Goal: Information Seeking & Learning: Learn about a topic

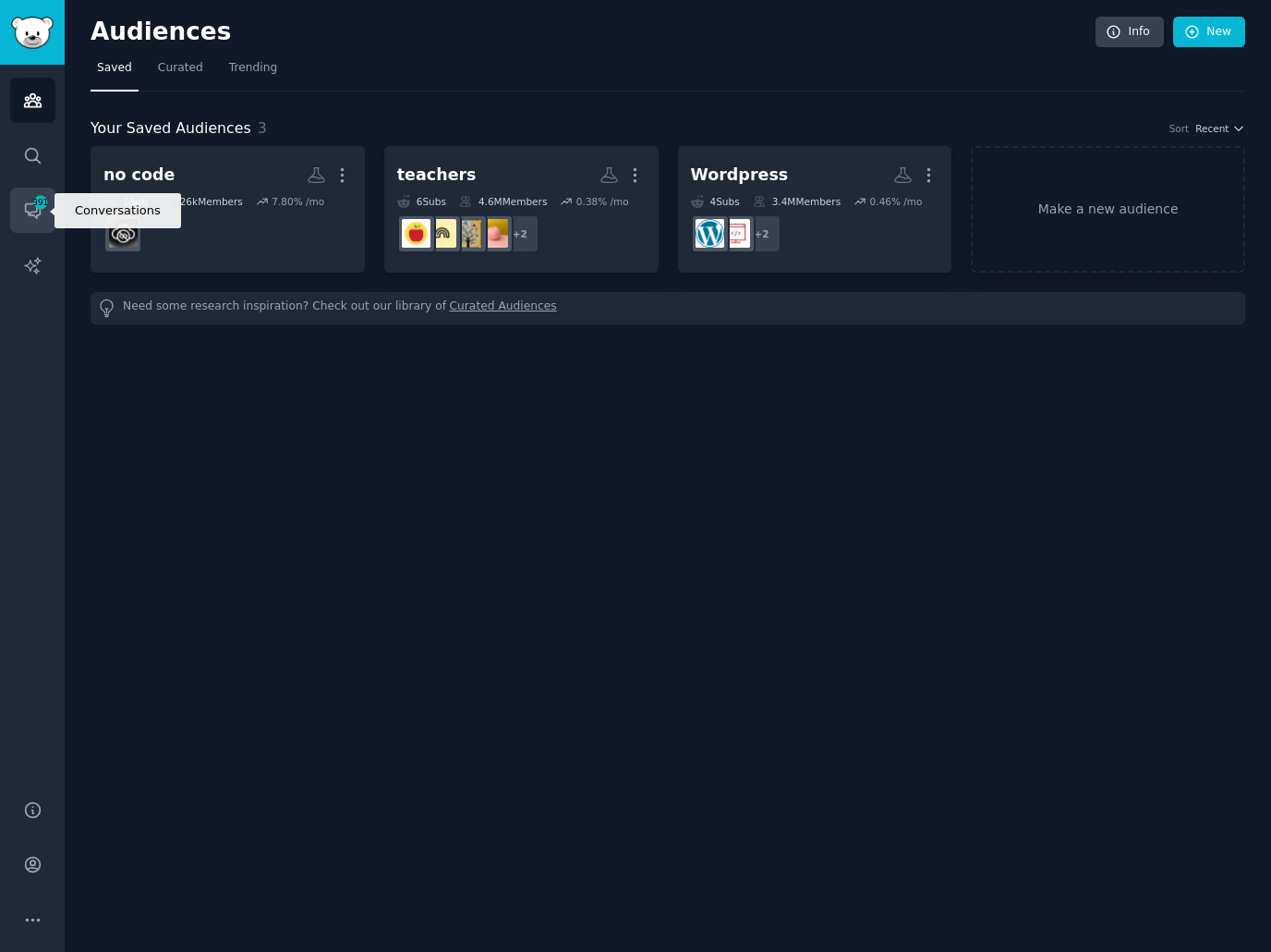
click at [33, 204] on span "391" at bounding box center [41, 202] width 16 height 13
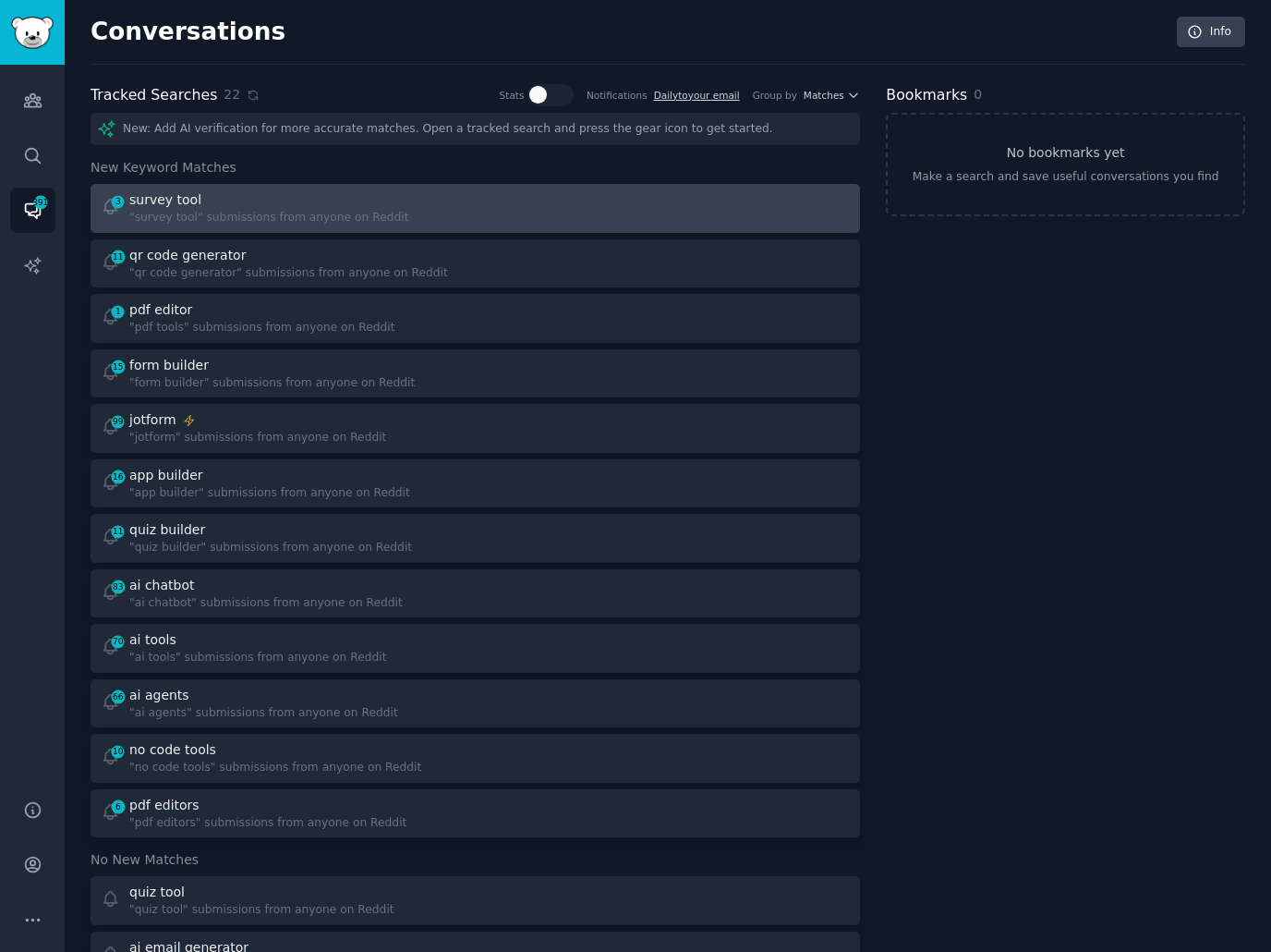
click at [515, 208] on div at bounding box center [669, 207] width 362 height 36
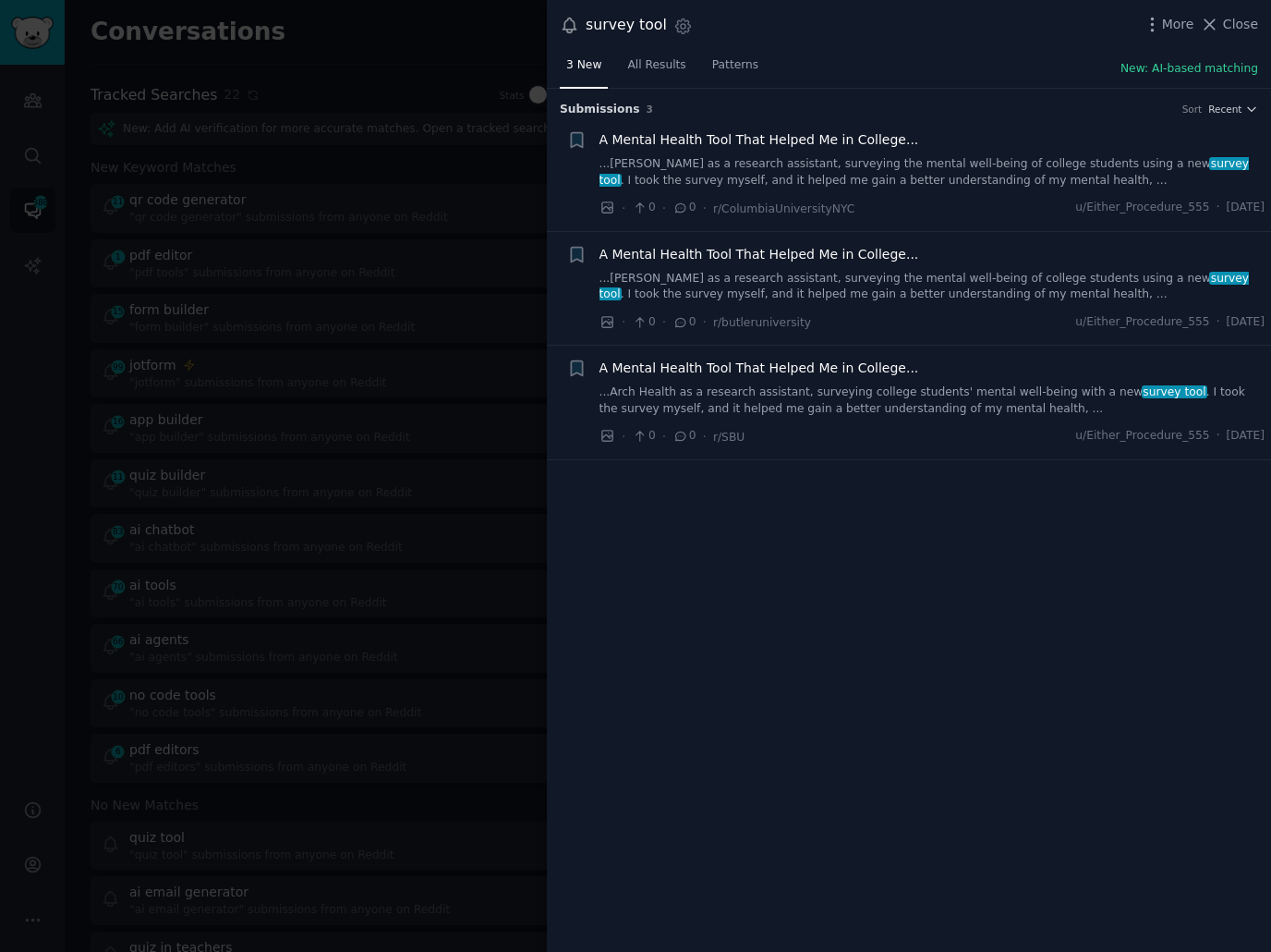
click at [484, 250] on div at bounding box center [636, 476] width 1271 height 952
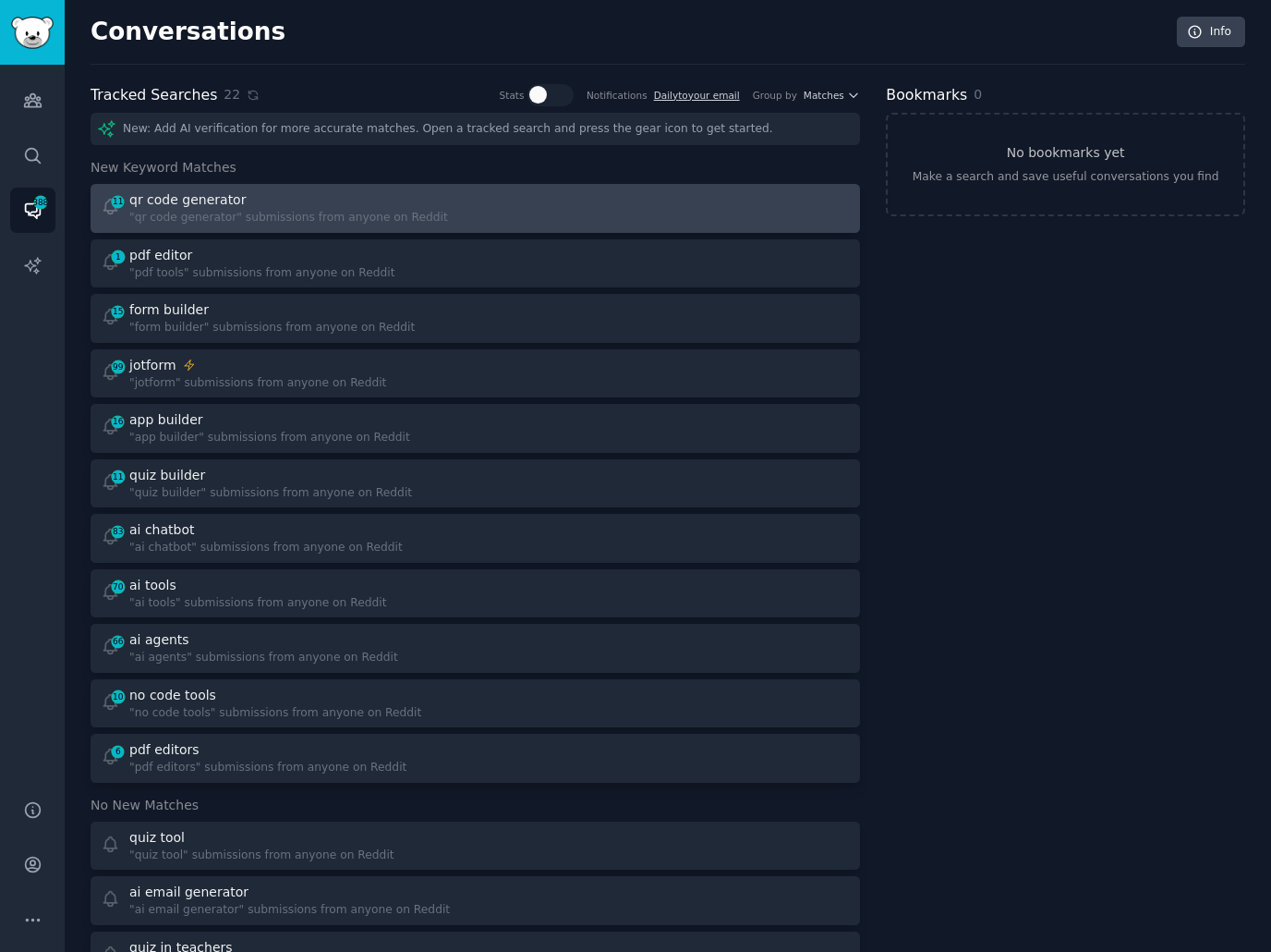
click at [505, 219] on div at bounding box center [669, 207] width 362 height 36
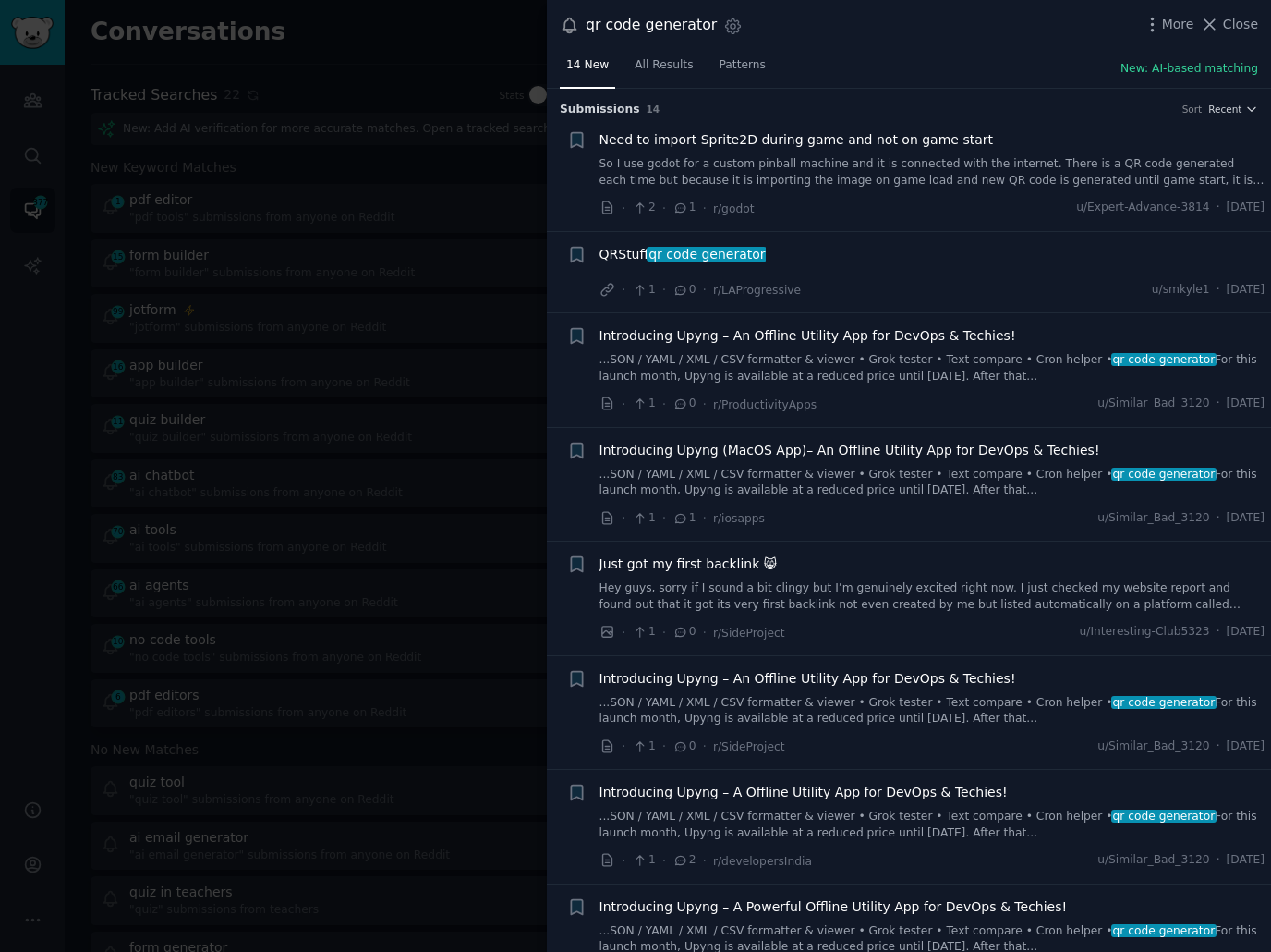
click at [973, 276] on div "QRStuff qr code generator · 1 · 0 · r/LAProgressive u/smkyle1 · [DATE]" at bounding box center [933, 272] width 666 height 55
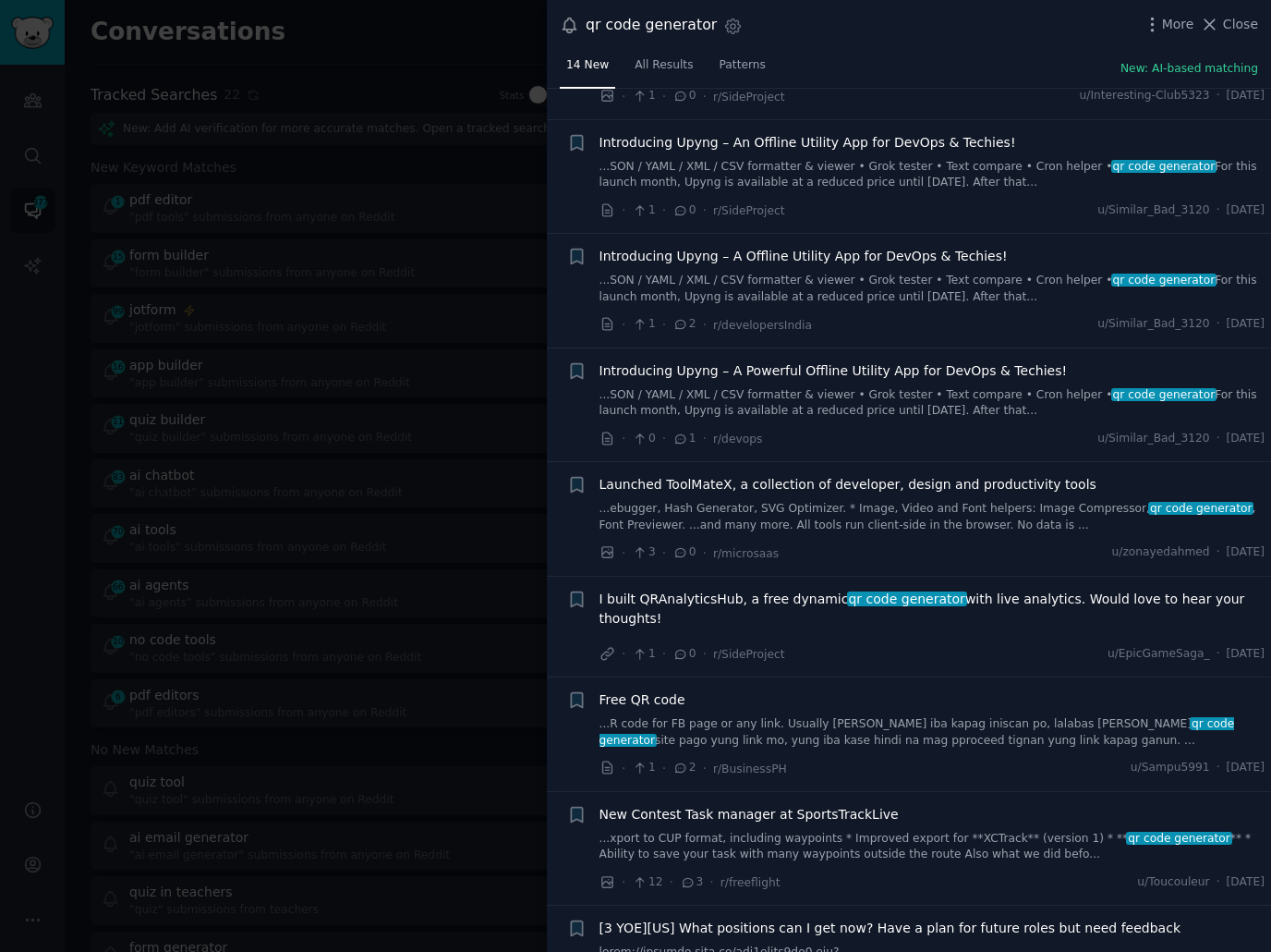
scroll to position [697, 0]
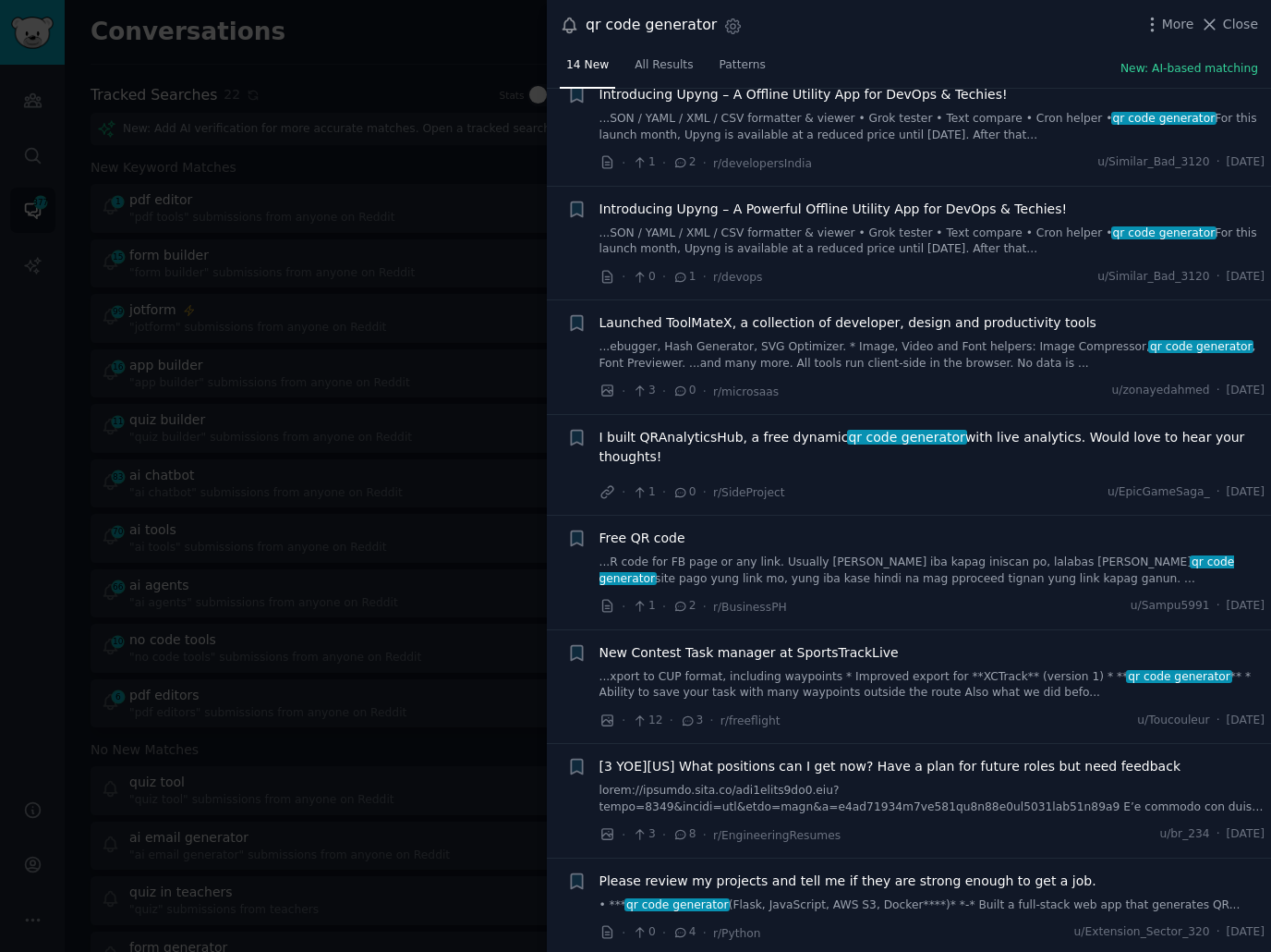
click at [914, 476] on div "I built QRAnalyticsHub, a free dynamic qr code generator with live analytics. W…" at bounding box center [933, 465] width 666 height 75
click at [905, 478] on div "I built QRAnalyticsHub, a free dynamic qr code generator with live analytics. W…" at bounding box center [933, 465] width 666 height 75
click at [400, 392] on div at bounding box center [636, 476] width 1271 height 952
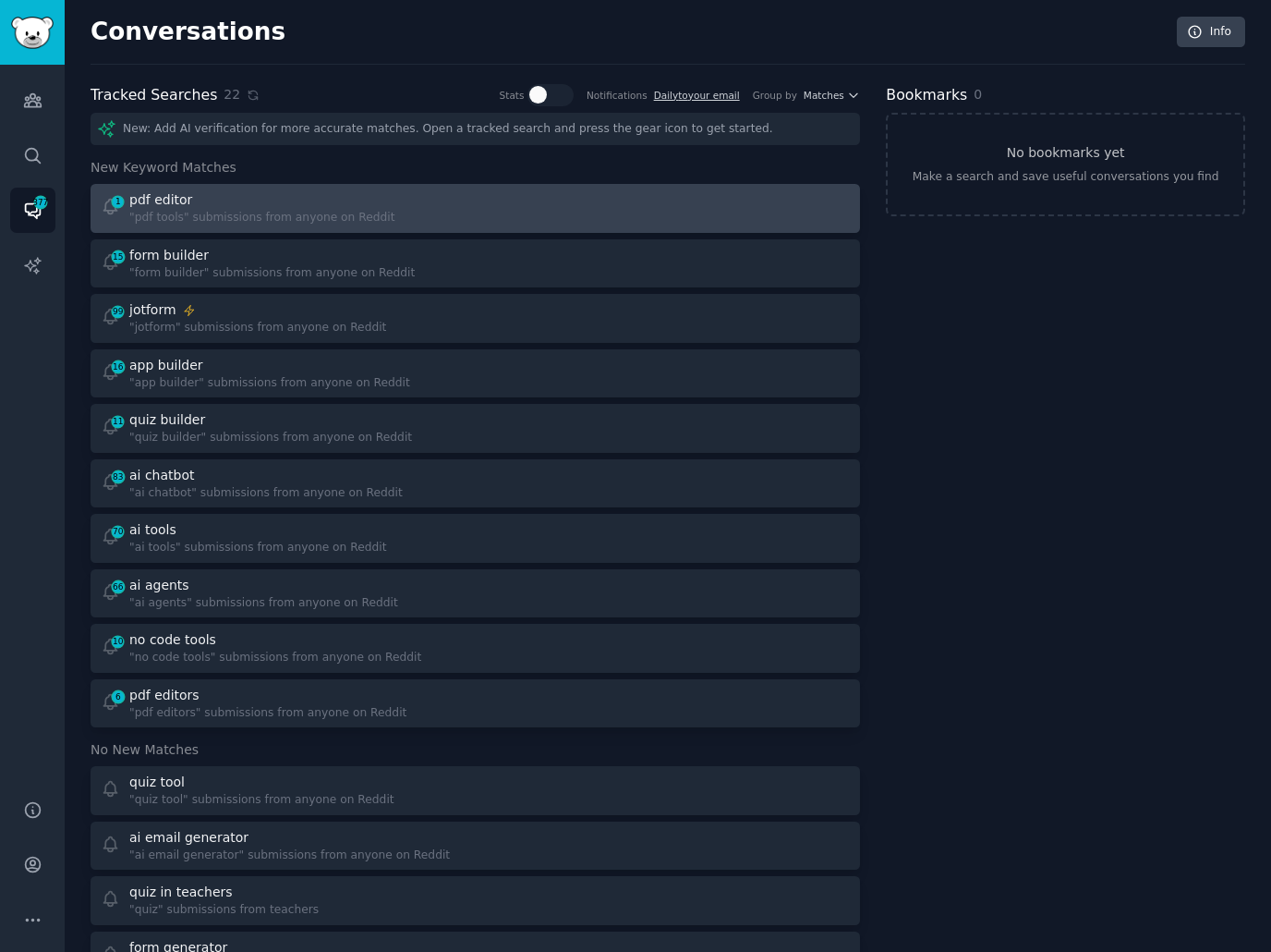
click at [467, 225] on div "1 pdf editor "pdf tools" submissions from anyone on Reddit" at bounding box center [475, 207] width 756 height 36
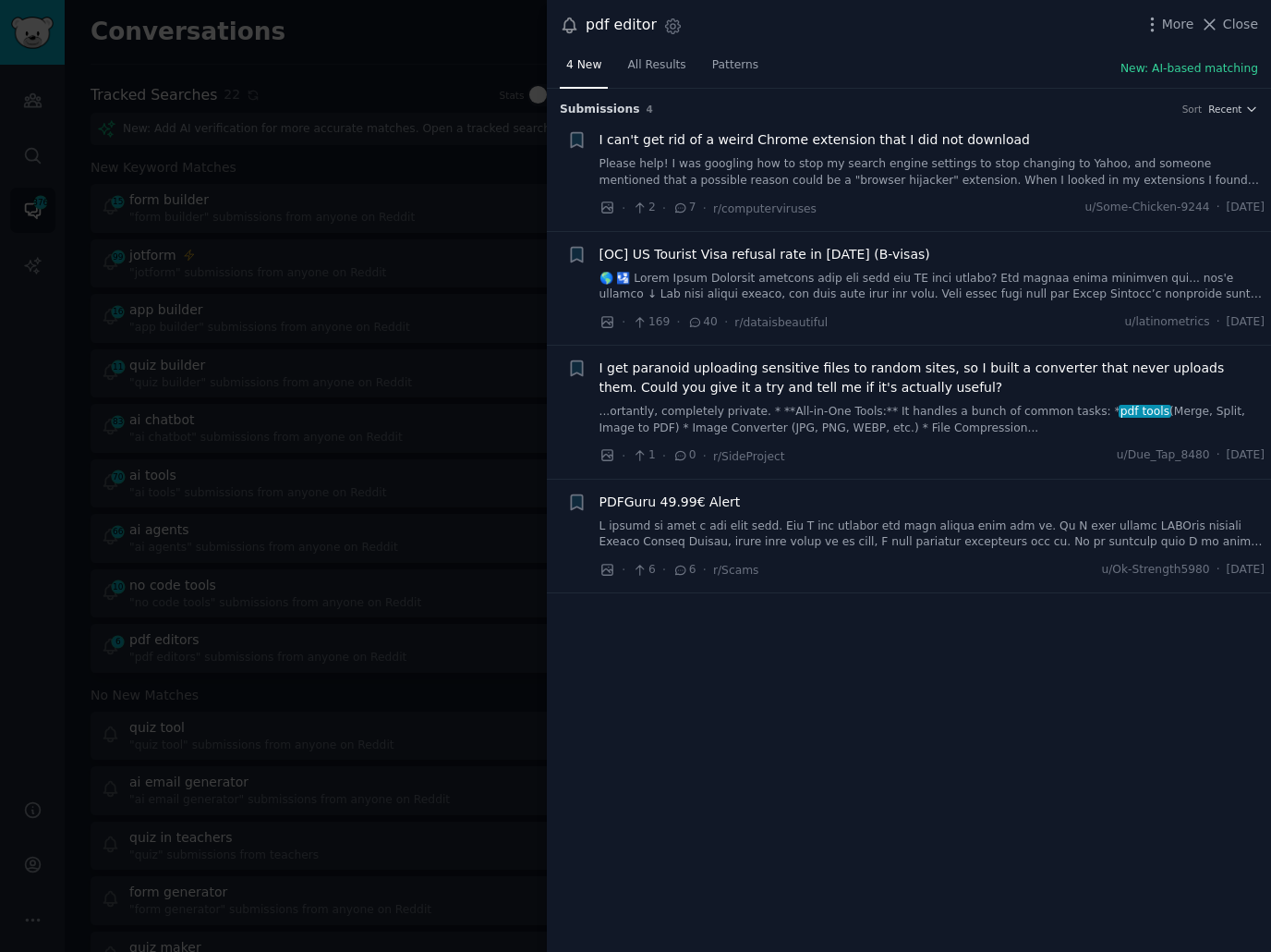
click at [693, 639] on div "Submission s 4 Sort Recent + I can't get rid of a weird Chrome extension that I…" at bounding box center [908, 521] width 724 height 864
click at [317, 483] on div at bounding box center [636, 476] width 1271 height 952
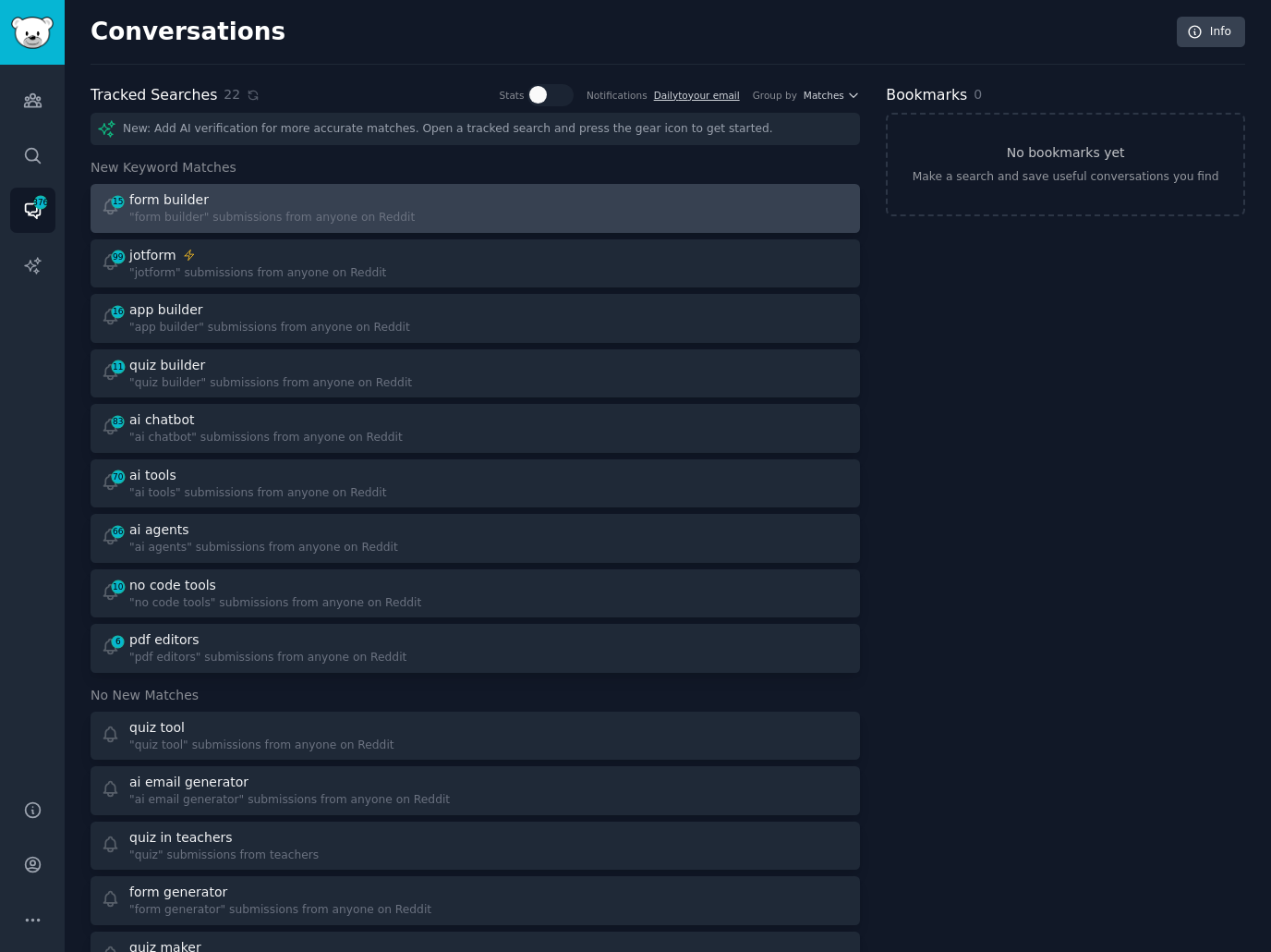
click at [477, 206] on div "15 form builder "form builder" submissions from anyone on Reddit" at bounding box center [475, 207] width 756 height 36
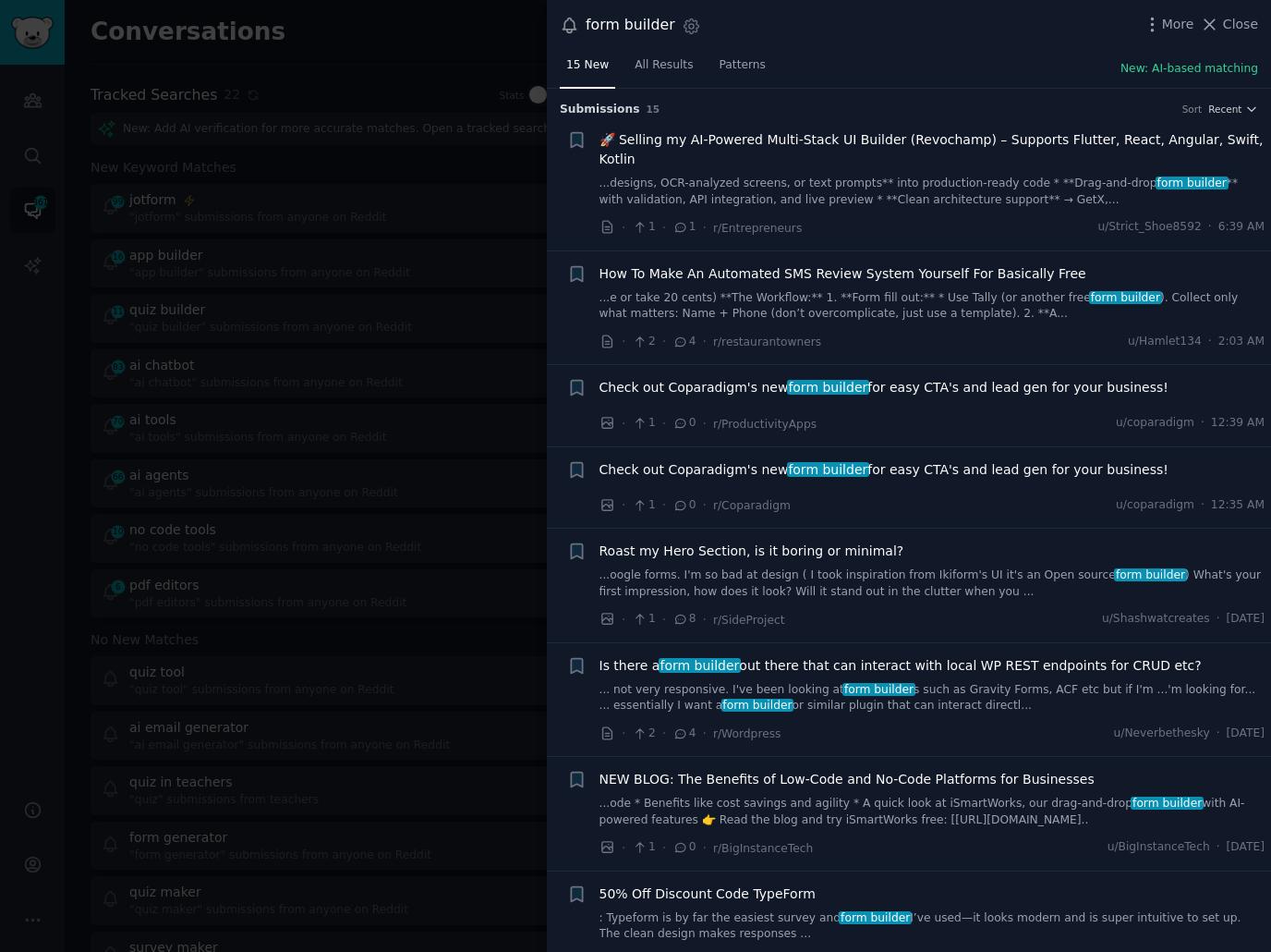
click at [889, 55] on div "15 New All Results Patterns New: AI-based matching" at bounding box center [908, 69] width 724 height 38
click at [887, 61] on div "15 New All Results Patterns New: AI-based matching" at bounding box center [908, 69] width 724 height 38
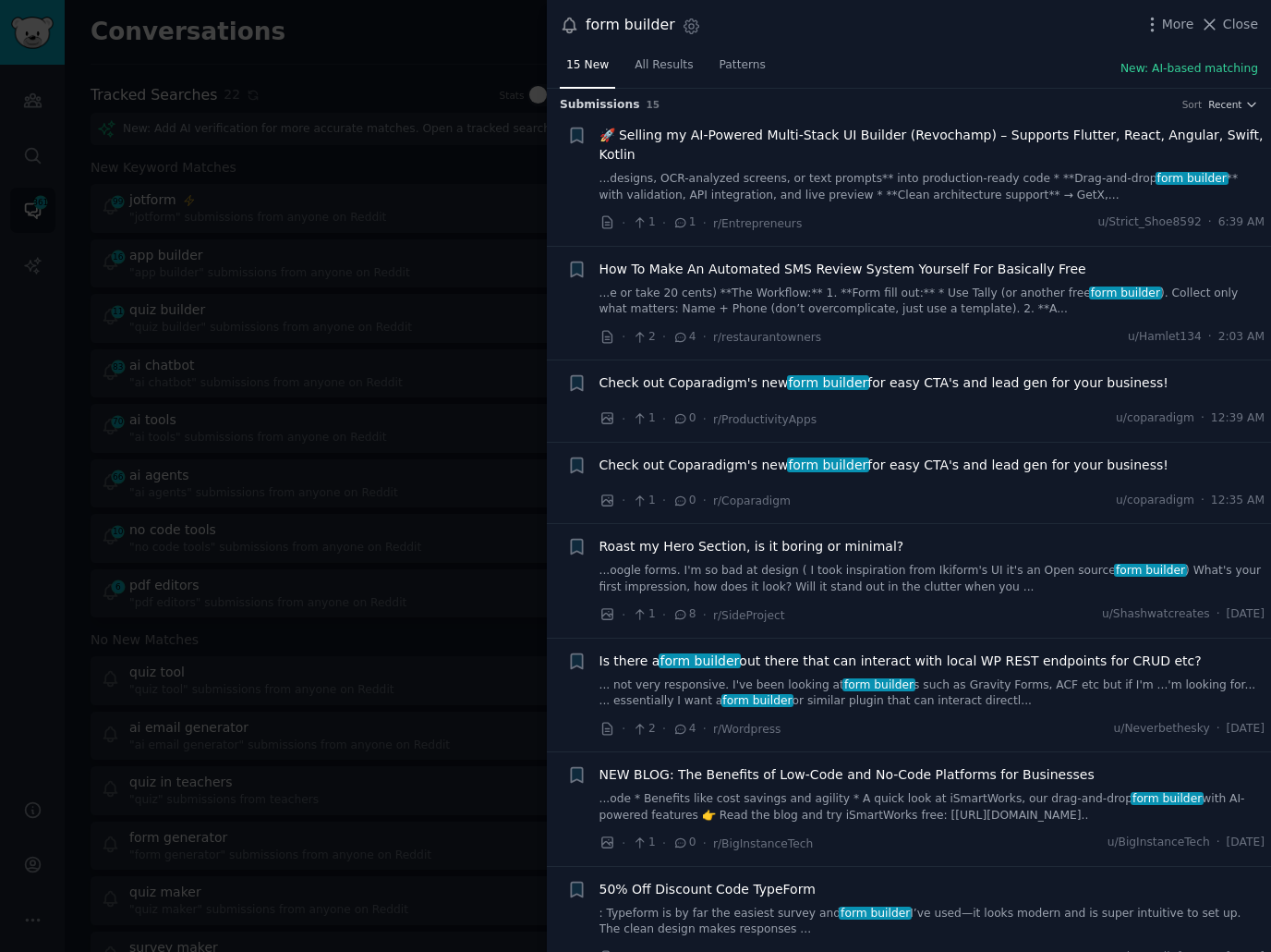
click at [871, 685] on span "form builder" at bounding box center [879, 684] width 73 height 13
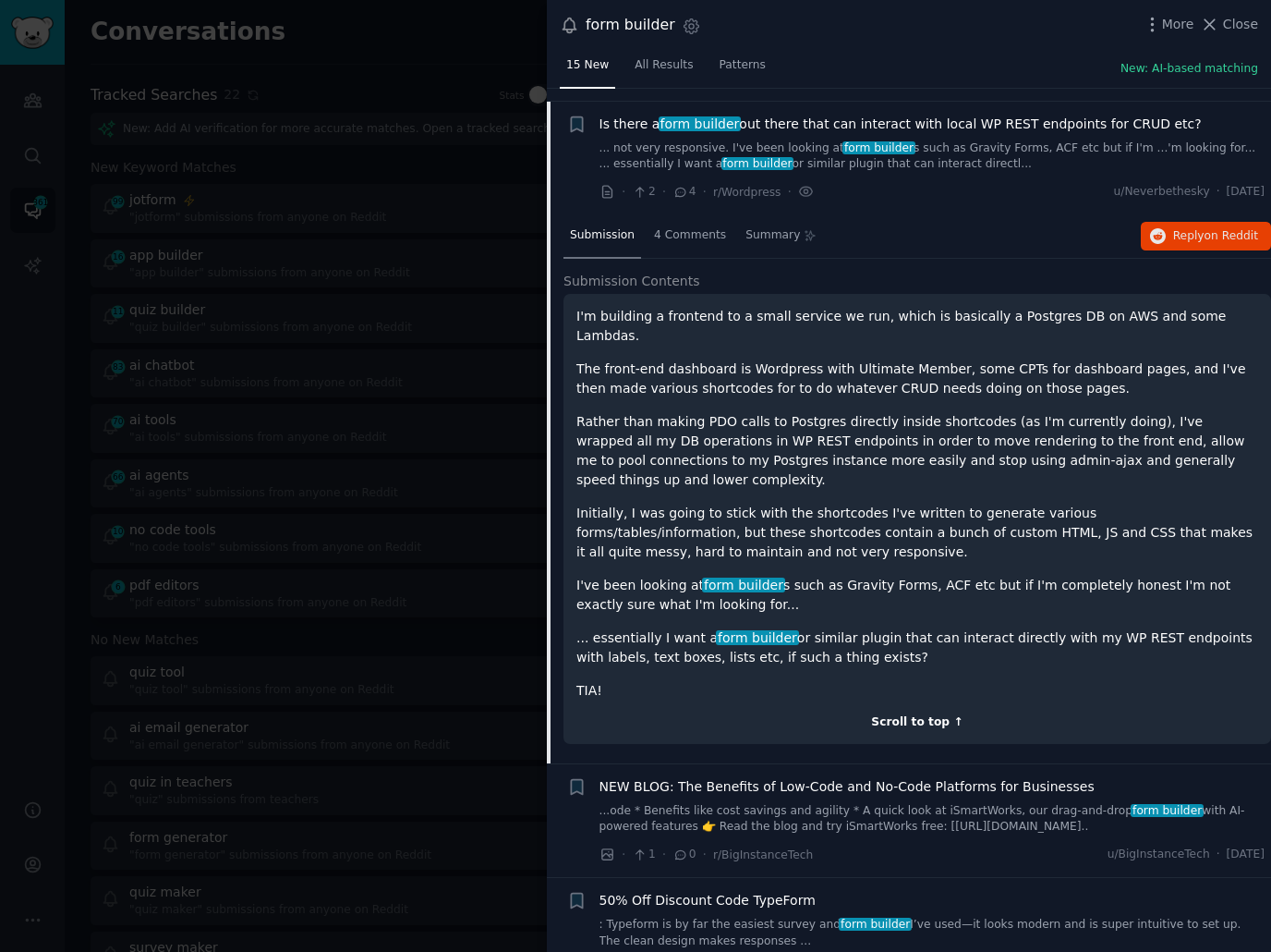
scroll to position [554, 0]
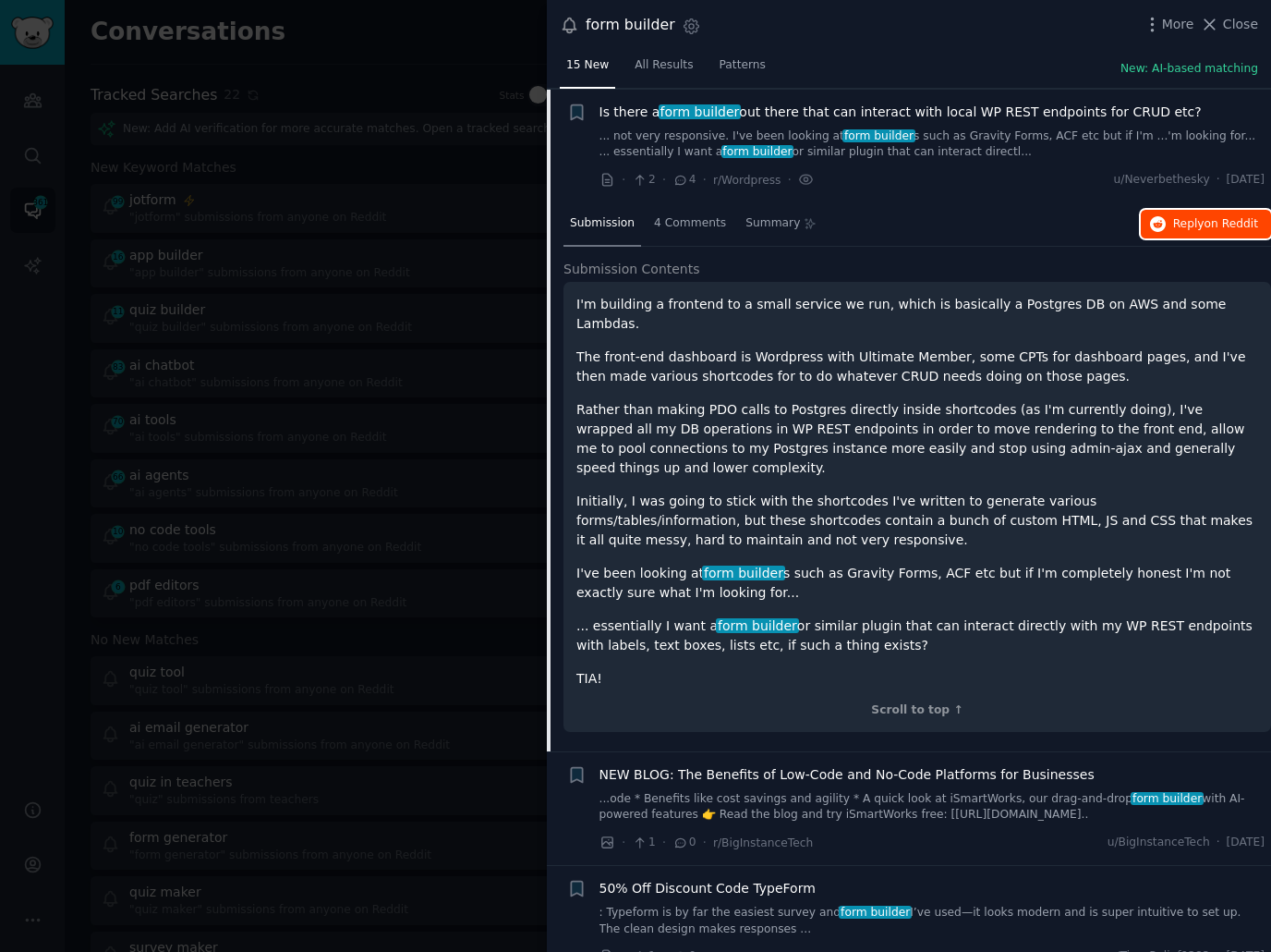
click at [1176, 217] on span "Reply on Reddit" at bounding box center [1215, 224] width 85 height 16
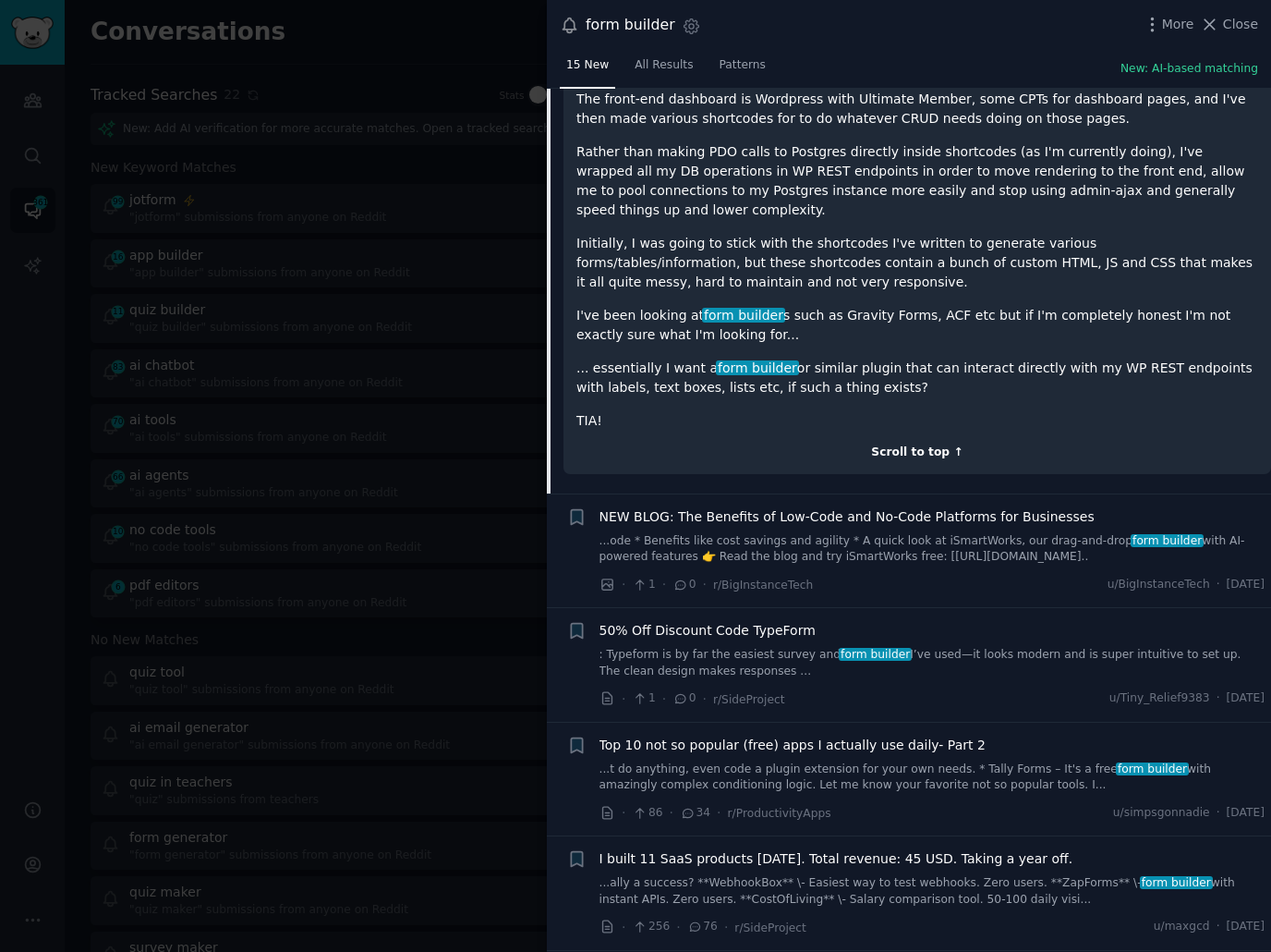
scroll to position [814, 0]
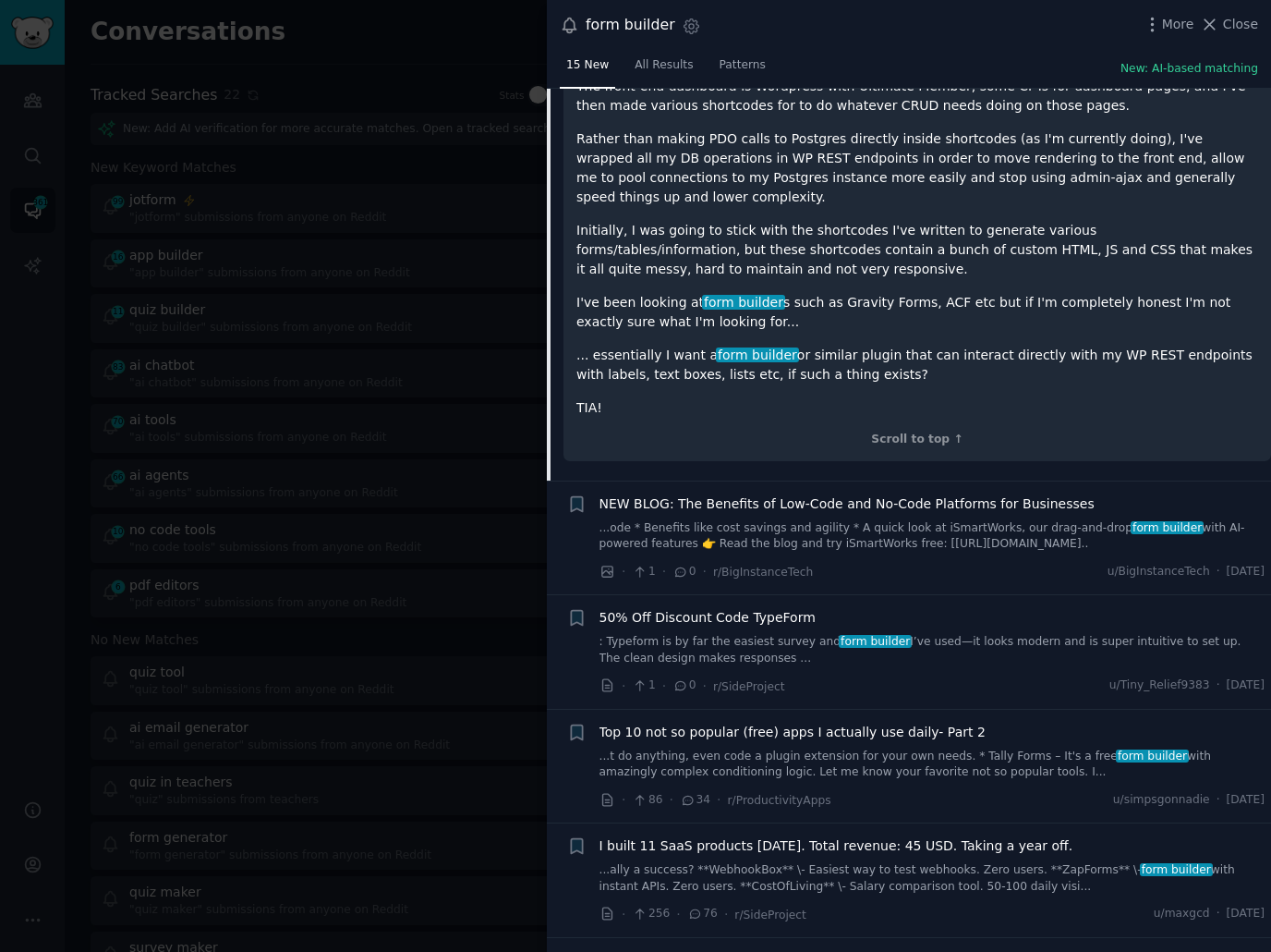
click at [896, 748] on link "...t do anything, even code a plugin extension for your own needs. * Tally Form…" at bounding box center [933, 765] width 666 height 33
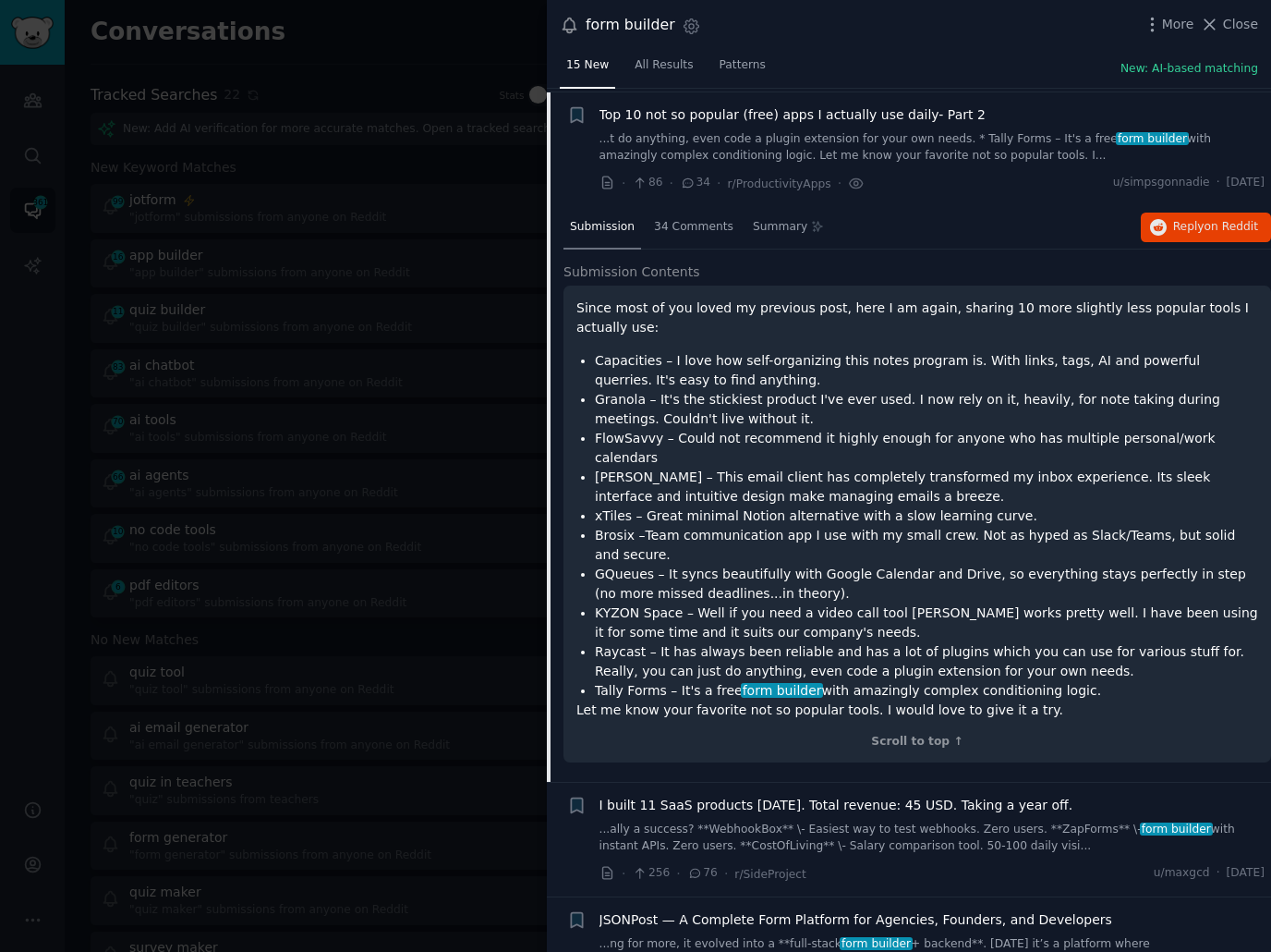
scroll to position [894, 0]
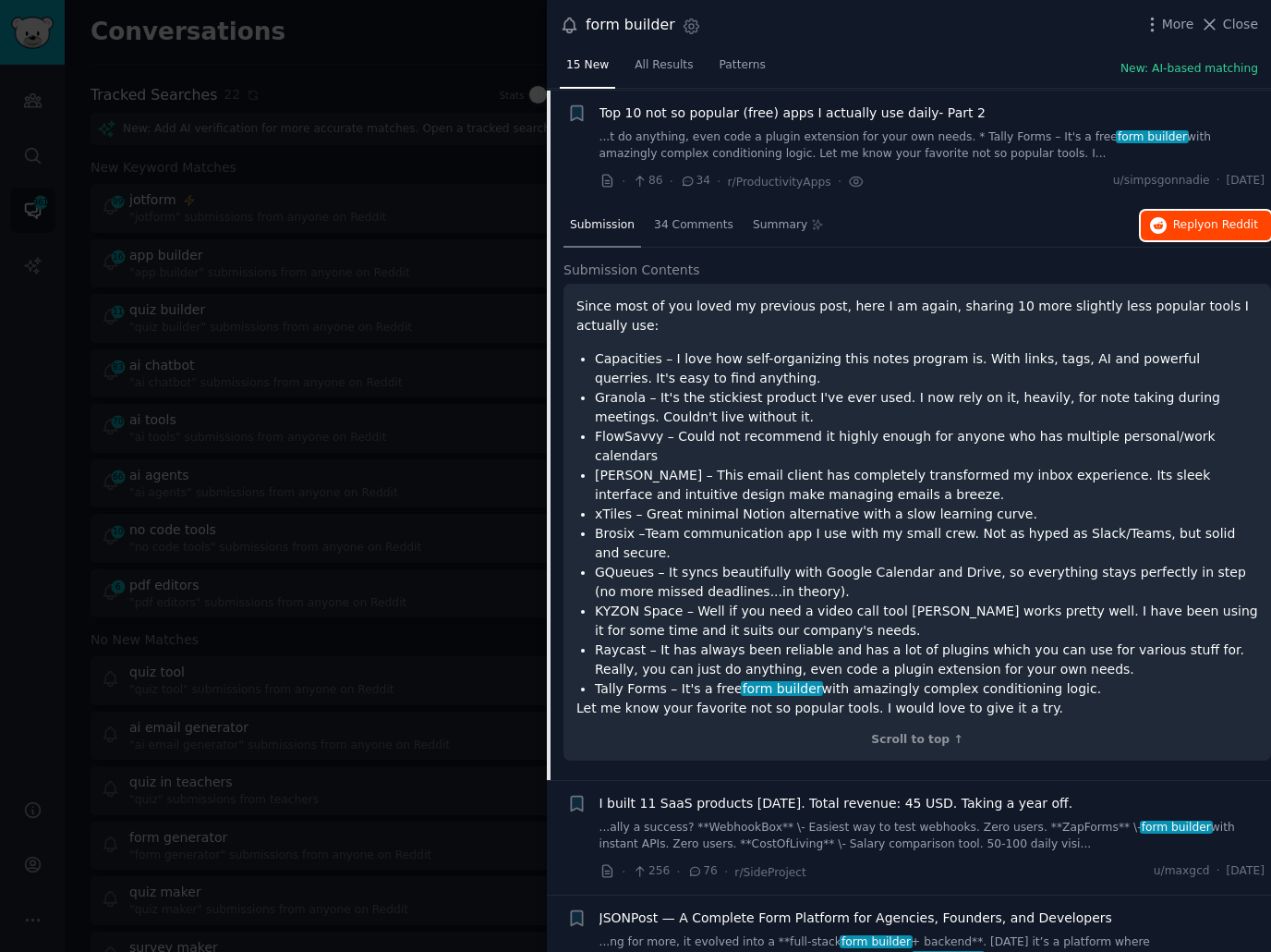
click at [1209, 218] on span "on Reddit" at bounding box center [1231, 224] width 54 height 13
